Goal: Task Accomplishment & Management: Manage account settings

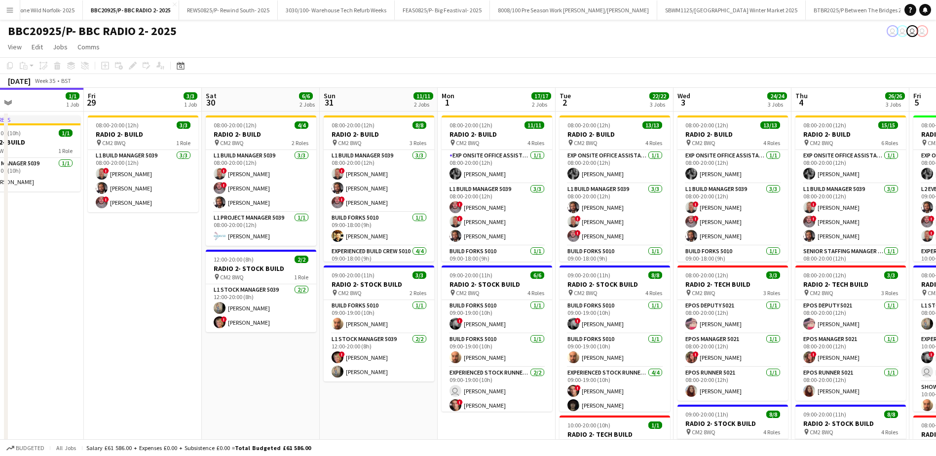
scroll to position [0, 389]
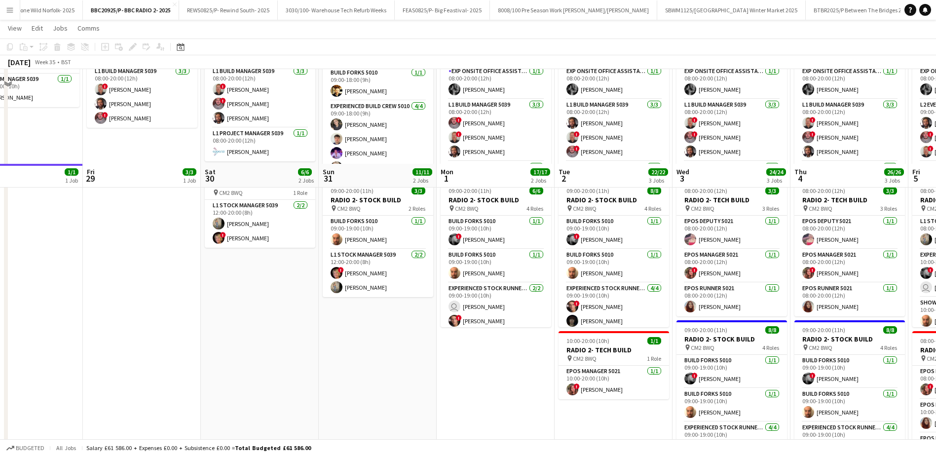
scroll to position [0, 0]
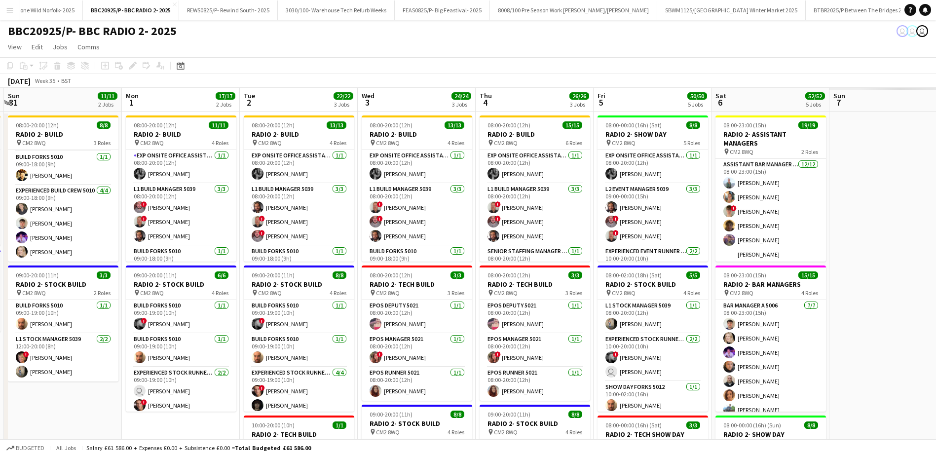
drag, startPoint x: 536, startPoint y: 208, endPoint x: 187, endPoint y: 188, distance: 350.1
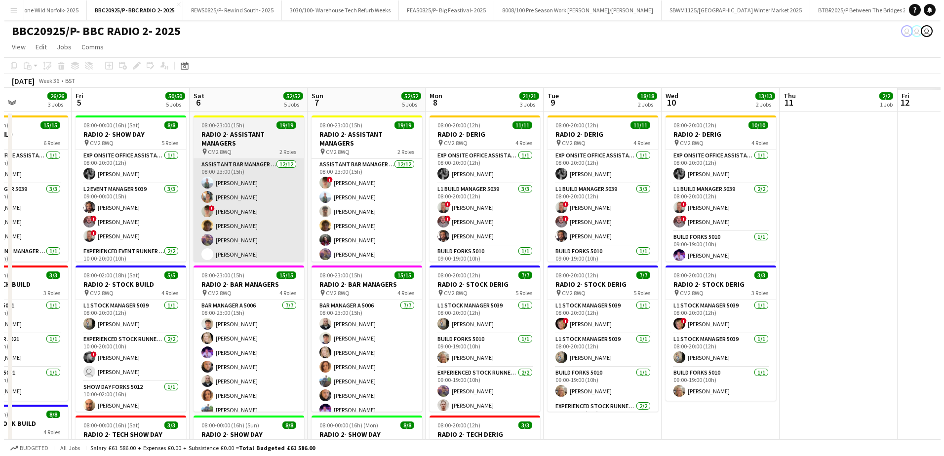
scroll to position [0, 286]
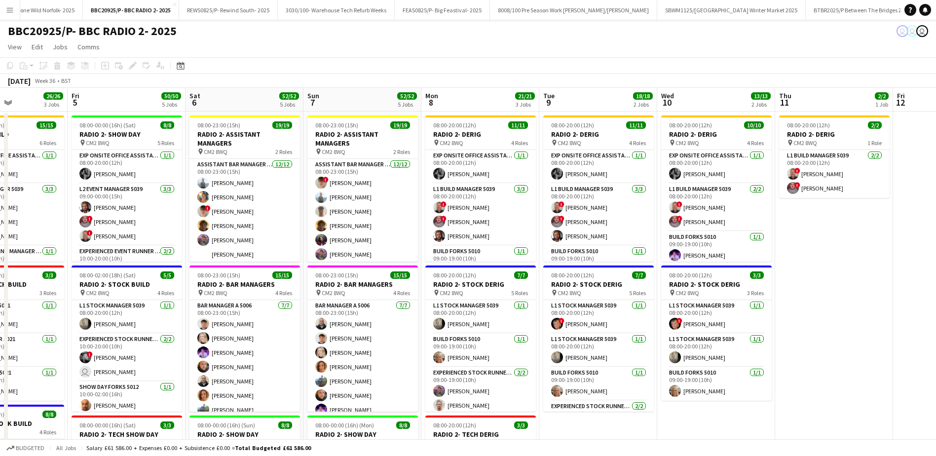
click at [11, 12] on app-icon "Menu" at bounding box center [10, 10] width 8 height 8
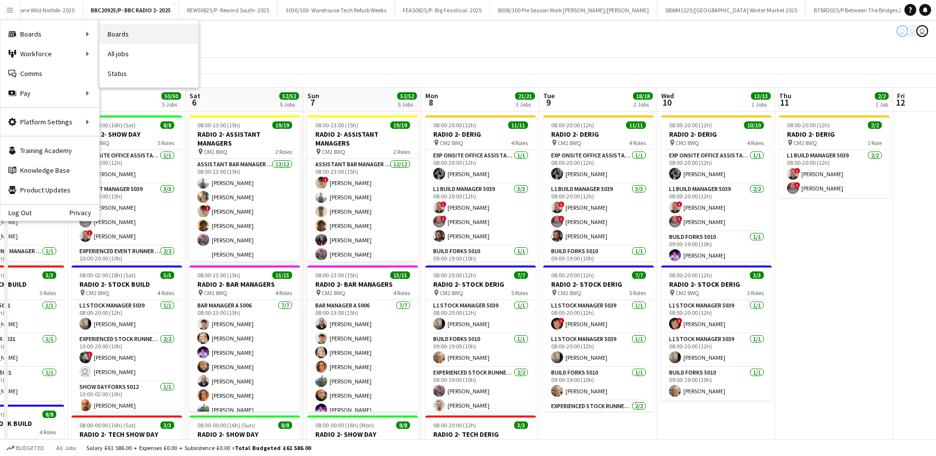
click at [129, 32] on link "Boards" at bounding box center [149, 34] width 99 height 20
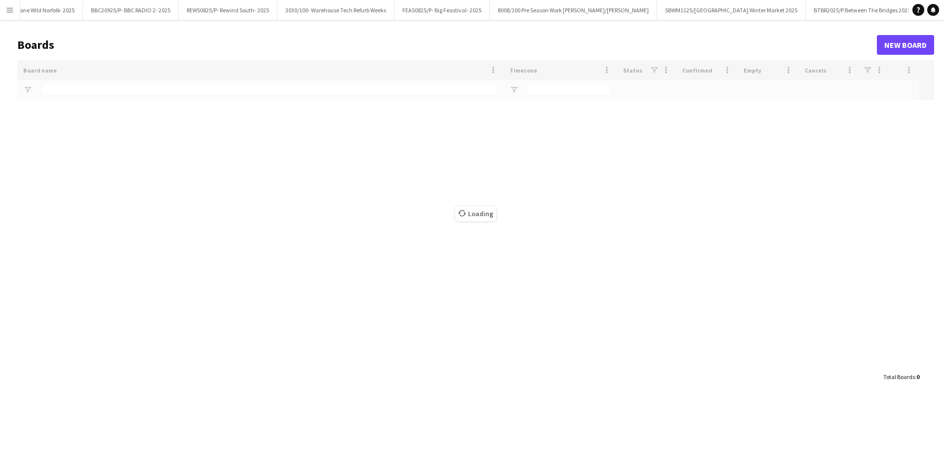
type input "*****"
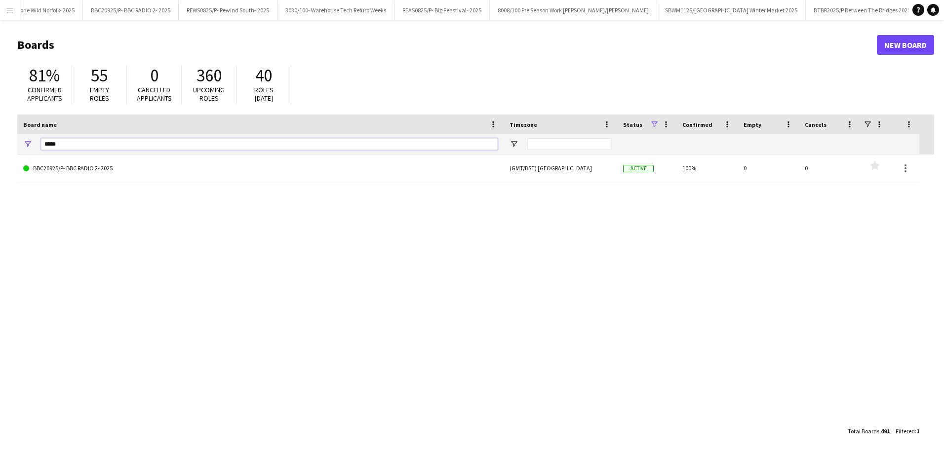
drag, startPoint x: 80, startPoint y: 142, endPoint x: -2, endPoint y: 92, distance: 96.3
click at [0, 92] on html "Menu Boards Boards Boards All jobs Status Workforce Workforce My Workforce Recr…" at bounding box center [472, 228] width 944 height 456
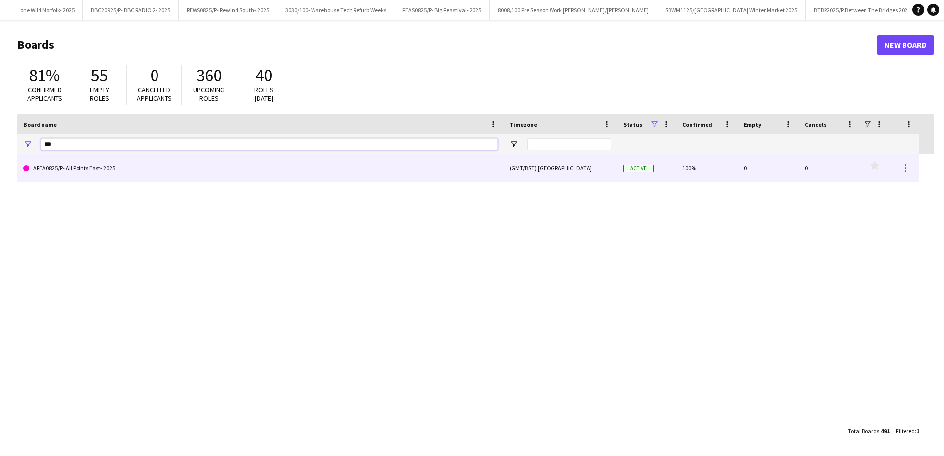
type input "***"
click at [124, 179] on link "APEA0825/P- All Points East- 2025" at bounding box center [260, 169] width 474 height 28
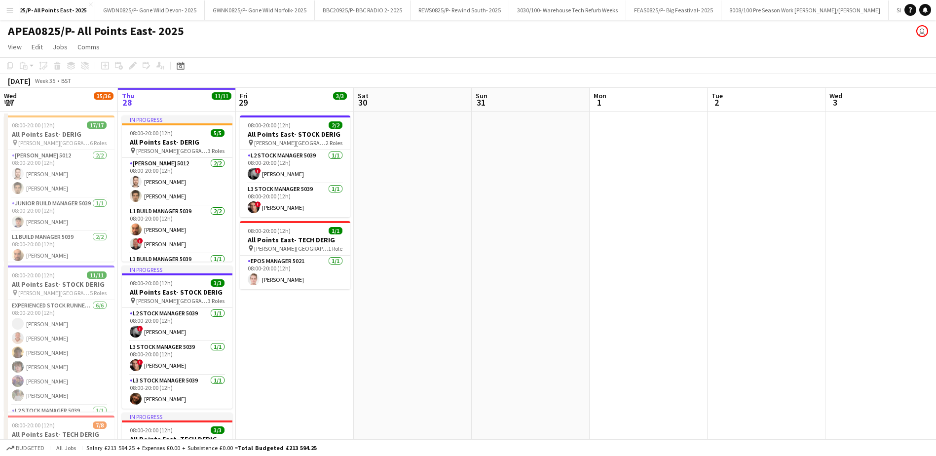
scroll to position [0, 689]
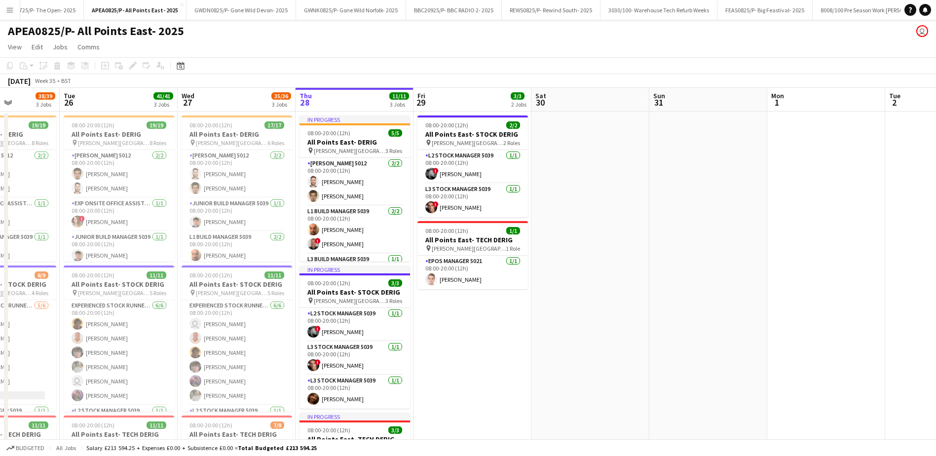
drag, startPoint x: 522, startPoint y: 363, endPoint x: 706, endPoint y: 363, distance: 184.1
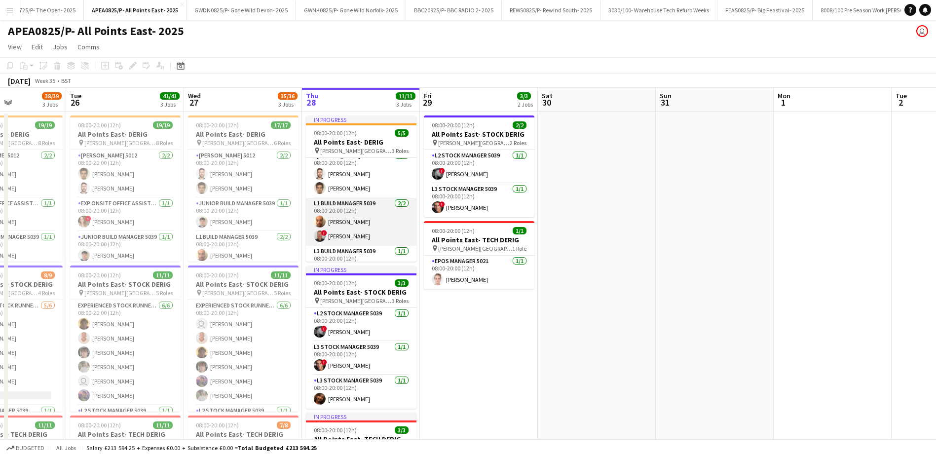
scroll to position [0, 0]
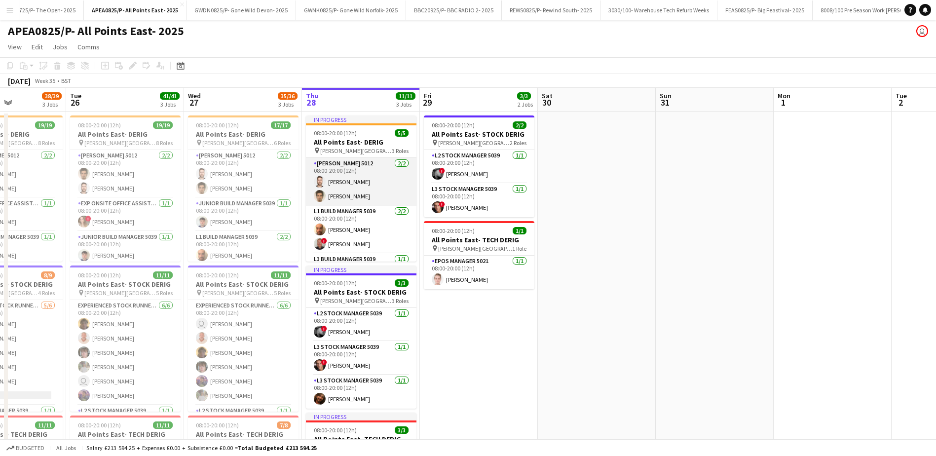
click at [358, 172] on app-card-role "[PERSON_NAME] 5012 [DATE] 08:00-20:00 (12h) [PERSON_NAME] [PERSON_NAME]" at bounding box center [361, 182] width 111 height 48
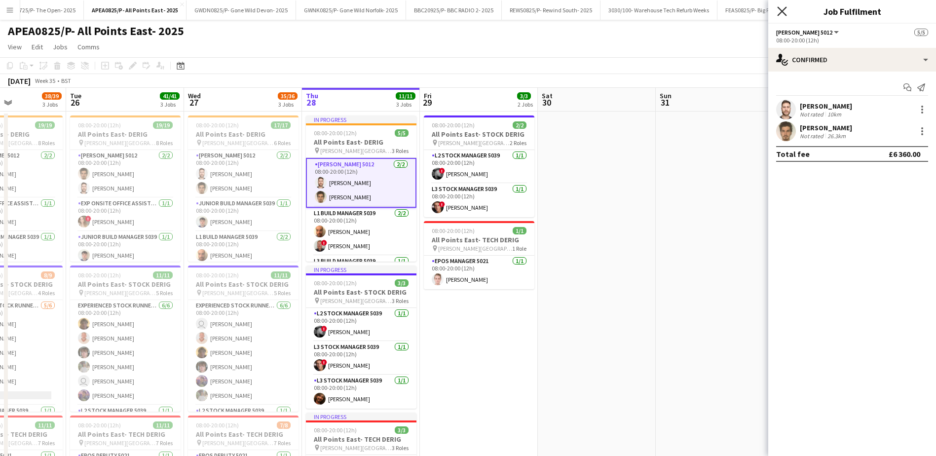
click at [785, 9] on icon at bounding box center [781, 10] width 9 height 9
